Goal: Transaction & Acquisition: Purchase product/service

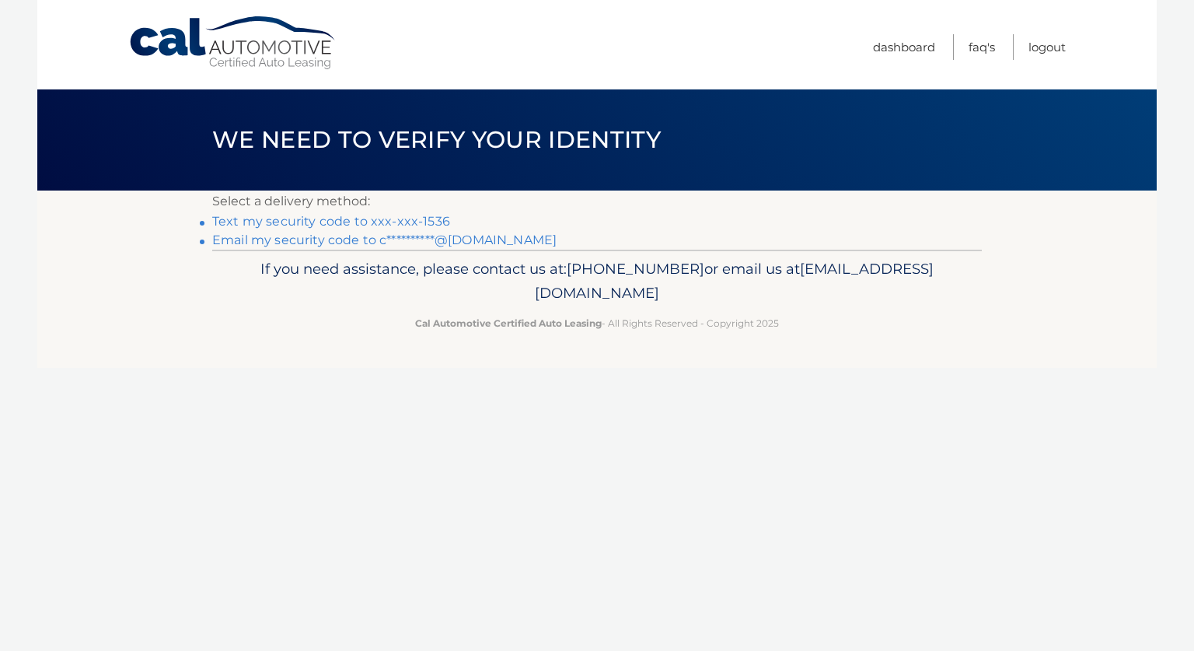
click at [347, 215] on link "Text my security code to xxx-xxx-1536" at bounding box center [331, 221] width 238 height 15
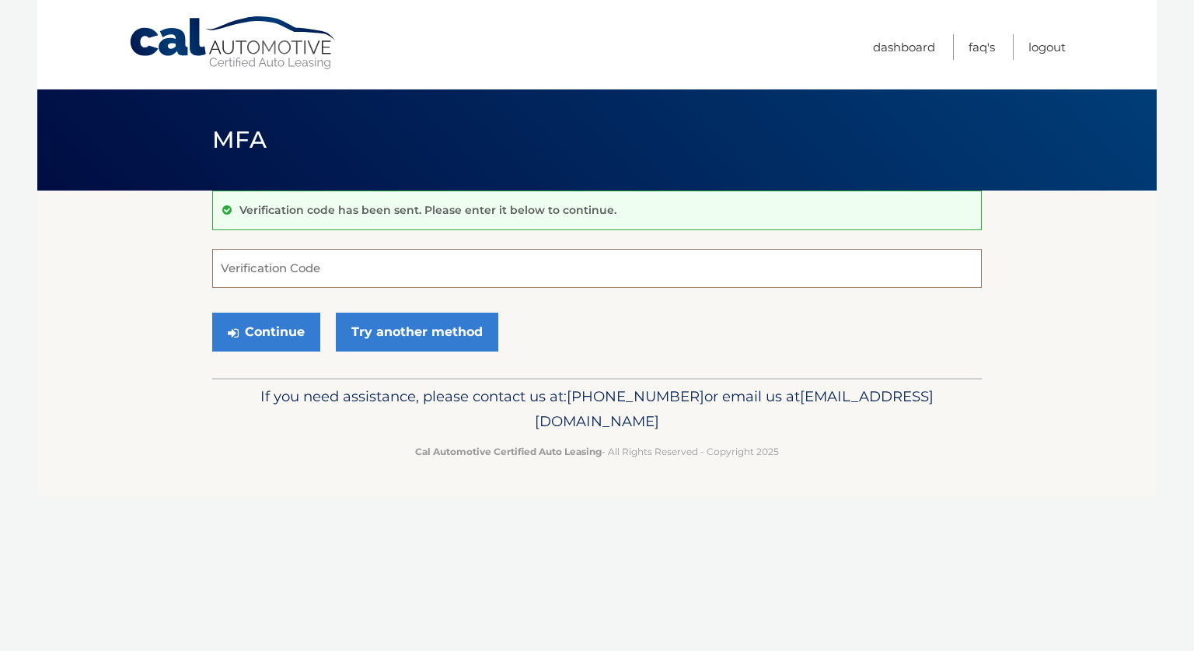
click at [533, 270] on input "Verification Code" at bounding box center [597, 268] width 770 height 39
click at [291, 267] on input "Verification Code" at bounding box center [597, 268] width 770 height 39
type input "365801"
click at [271, 323] on button "Continue" at bounding box center [266, 332] width 108 height 39
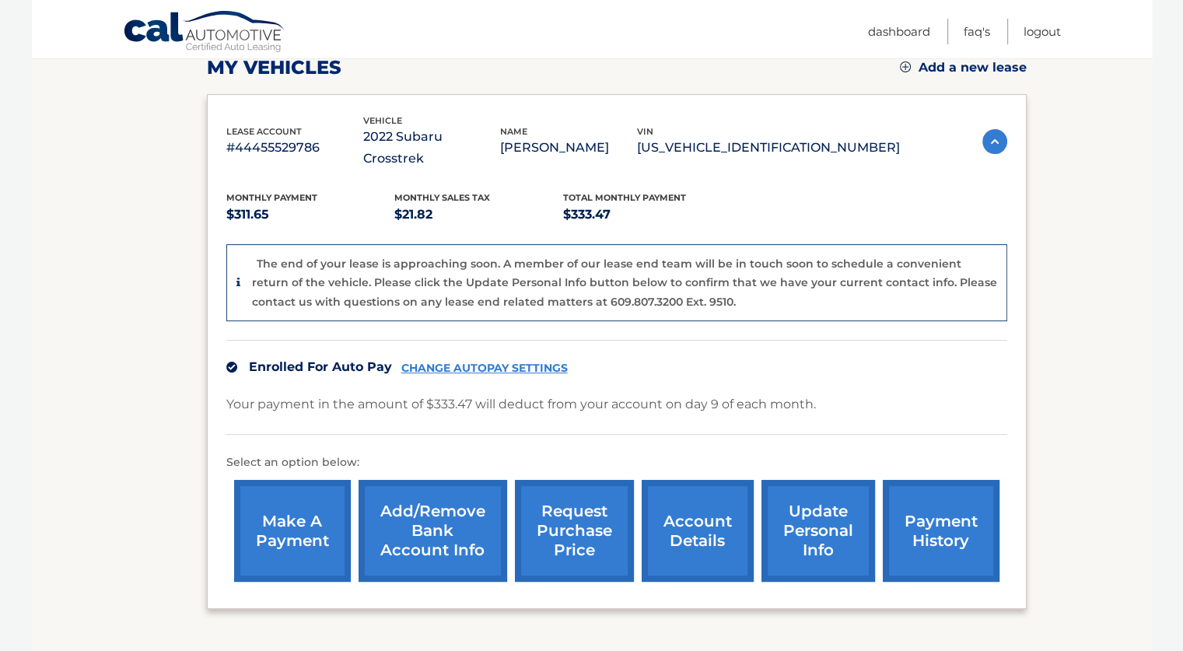
scroll to position [230, 0]
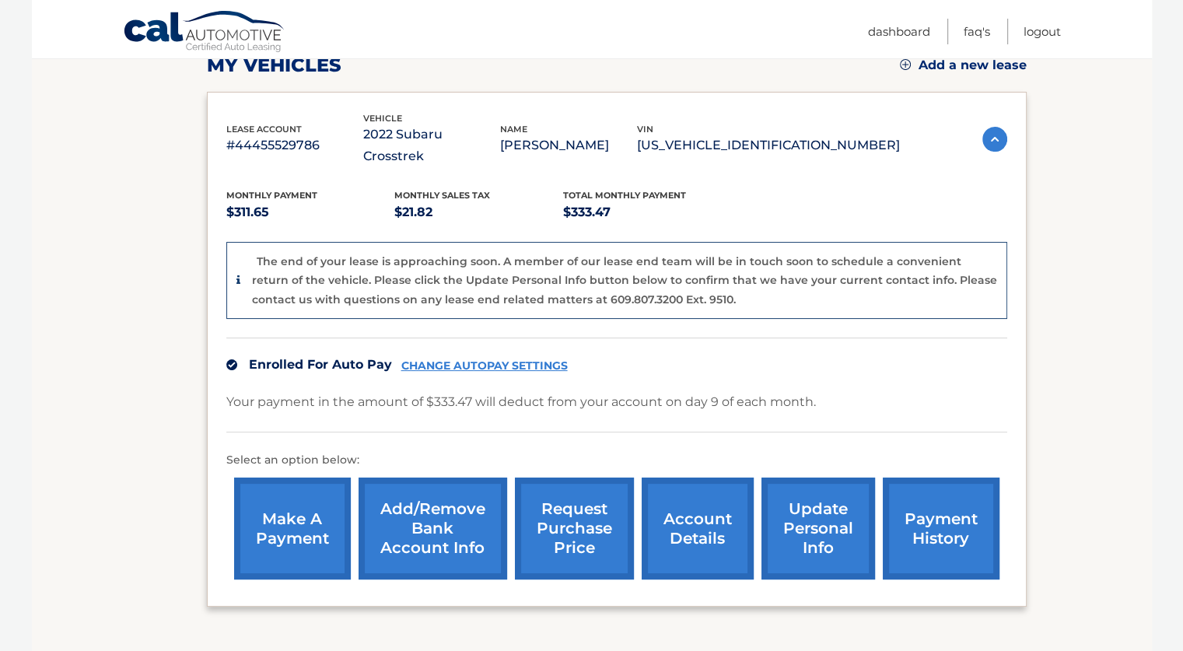
click at [281, 492] on link "make a payment" at bounding box center [292, 528] width 117 height 102
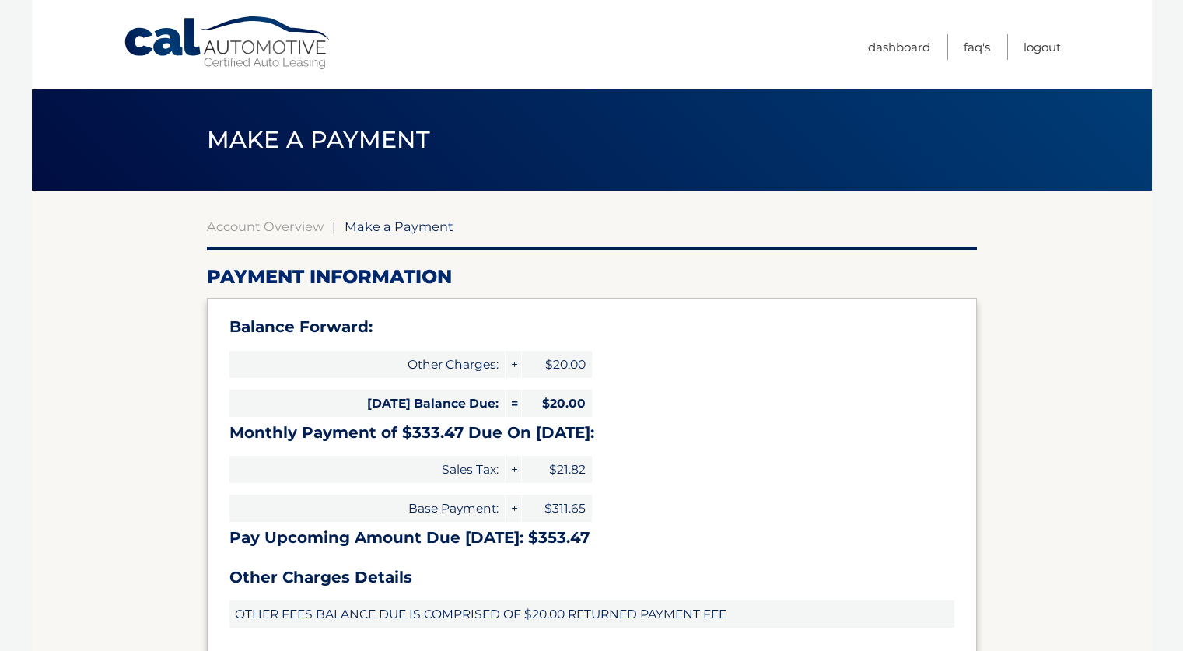
select select "ODJiY2E2MjMtMTEyNy00NzYwLTlhMzQtMGU2YjJlNjVmMDJi"
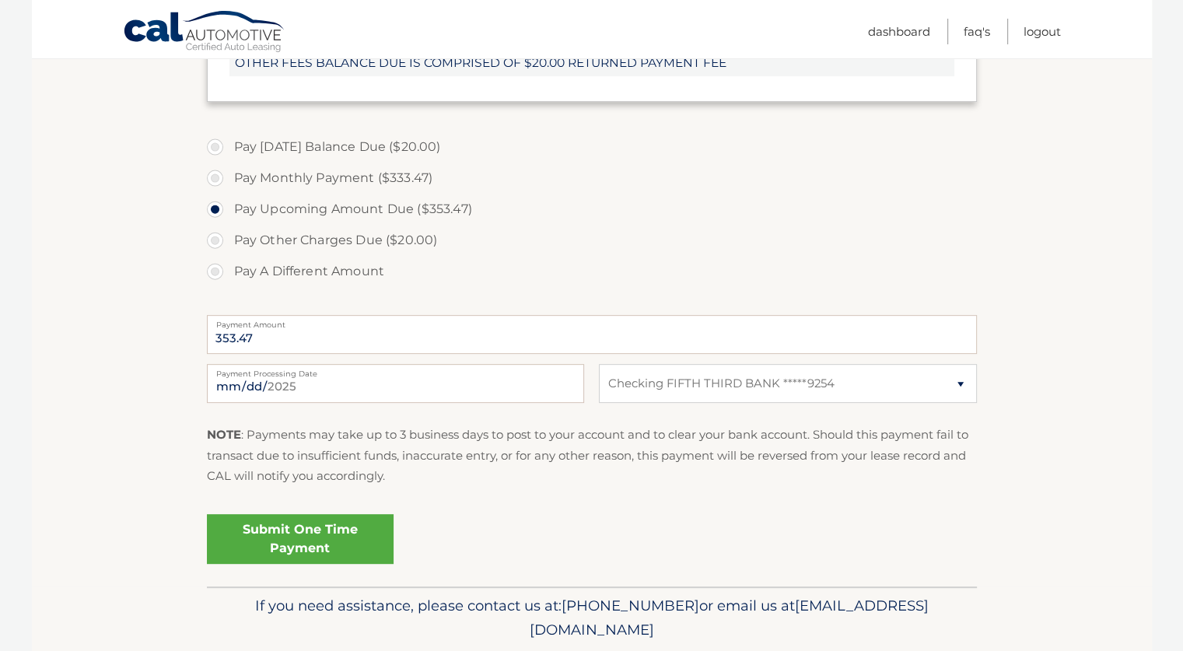
scroll to position [604, 0]
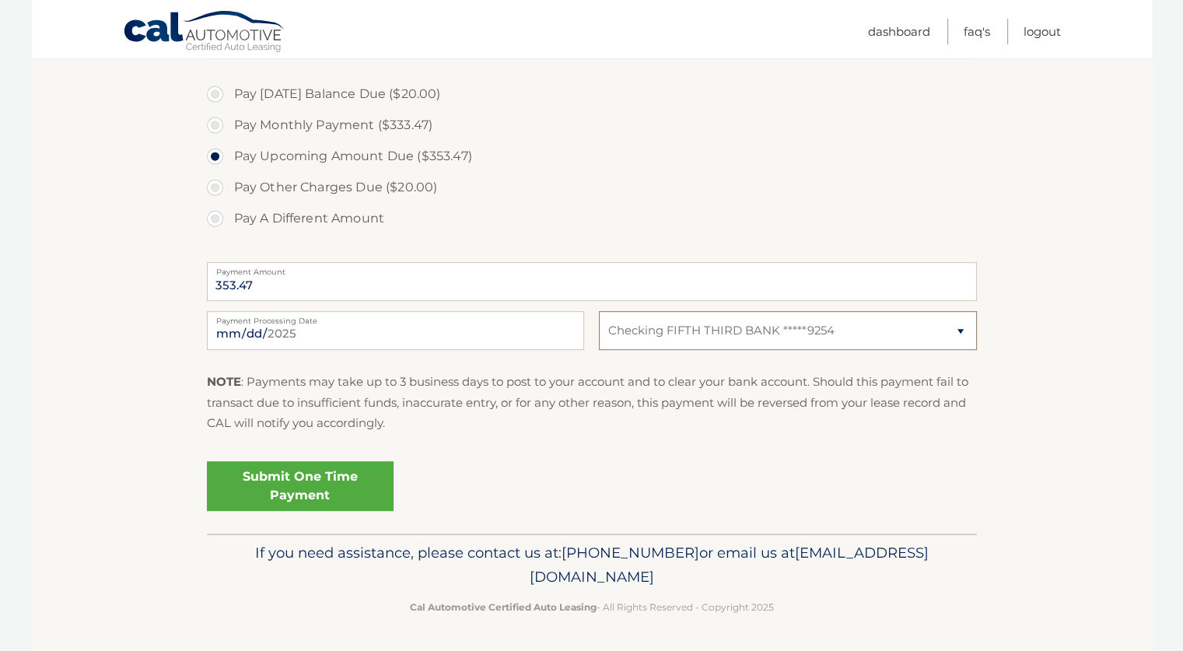
click at [945, 334] on select "Select Bank Account Checking FIFTH THIRD BANK *****9254" at bounding box center [787, 330] width 377 height 39
click at [1103, 477] on section "Account Overview | Make a Payment Payment Information Balance Forward: Other Ch…" at bounding box center [592, 59] width 1120 height 947
click at [432, 284] on input "353.47" at bounding box center [592, 281] width 770 height 39
click at [286, 285] on input "353.47" at bounding box center [592, 281] width 770 height 39
click at [307, 477] on link "Submit One Time Payment" at bounding box center [300, 486] width 187 height 50
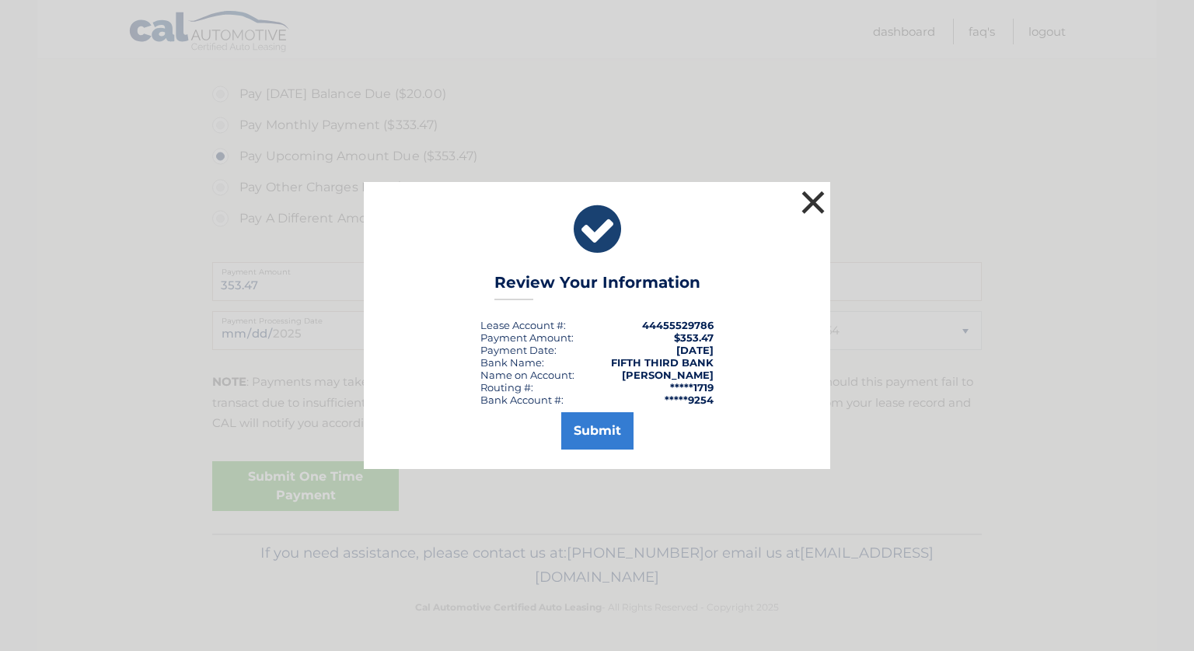
click at [806, 205] on button "×" at bounding box center [813, 202] width 31 height 31
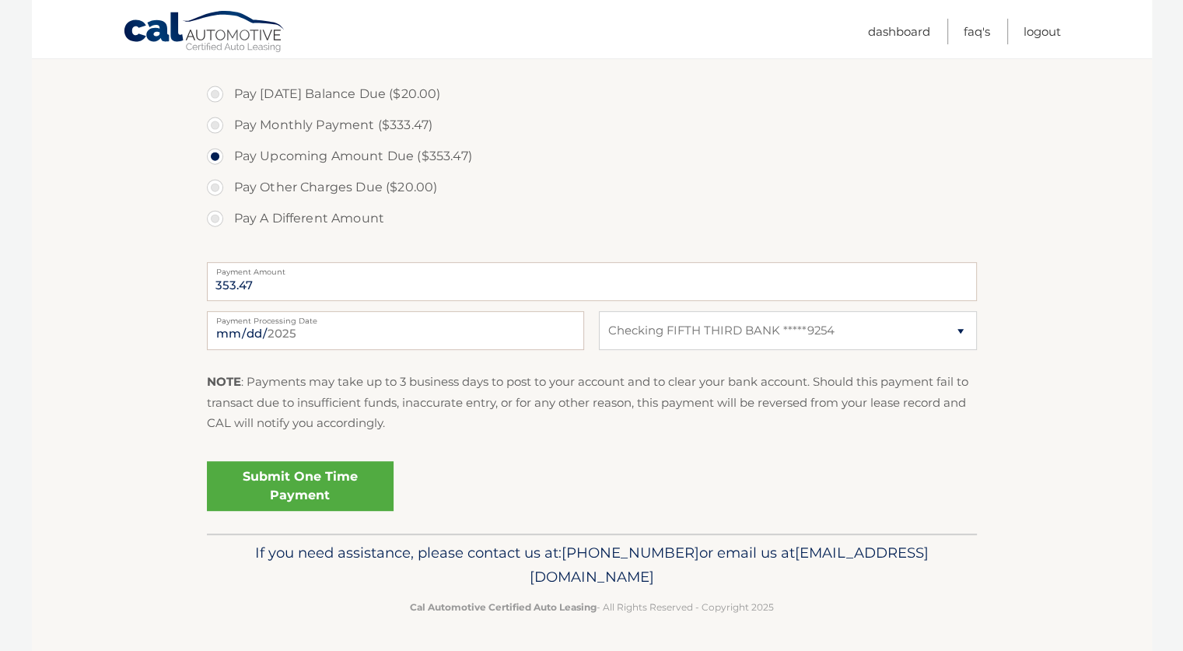
click at [1038, 44] on link "Logout" at bounding box center [1041, 32] width 37 height 26
